Goal: Navigation & Orientation: Go to known website

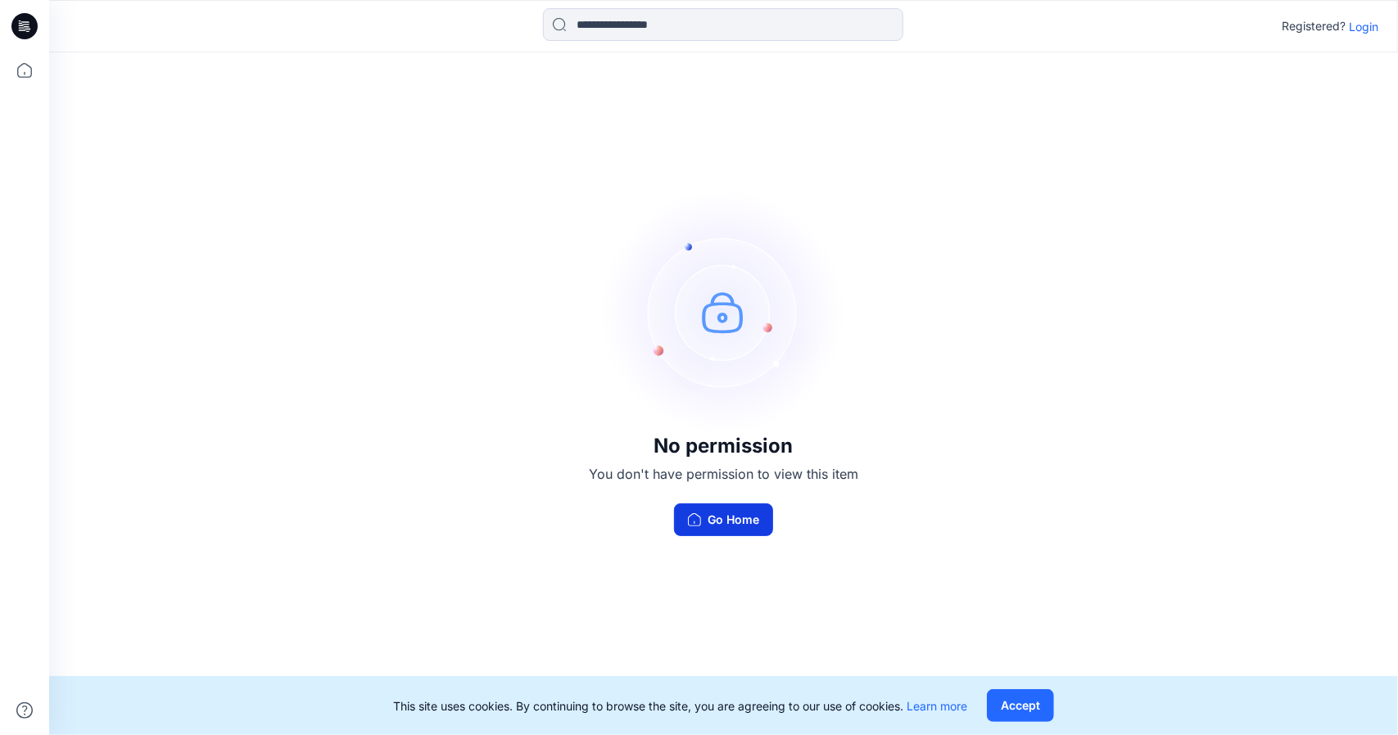
click at [758, 515] on button "Go Home" at bounding box center [723, 520] width 99 height 33
